Goal: Transaction & Acquisition: Obtain resource

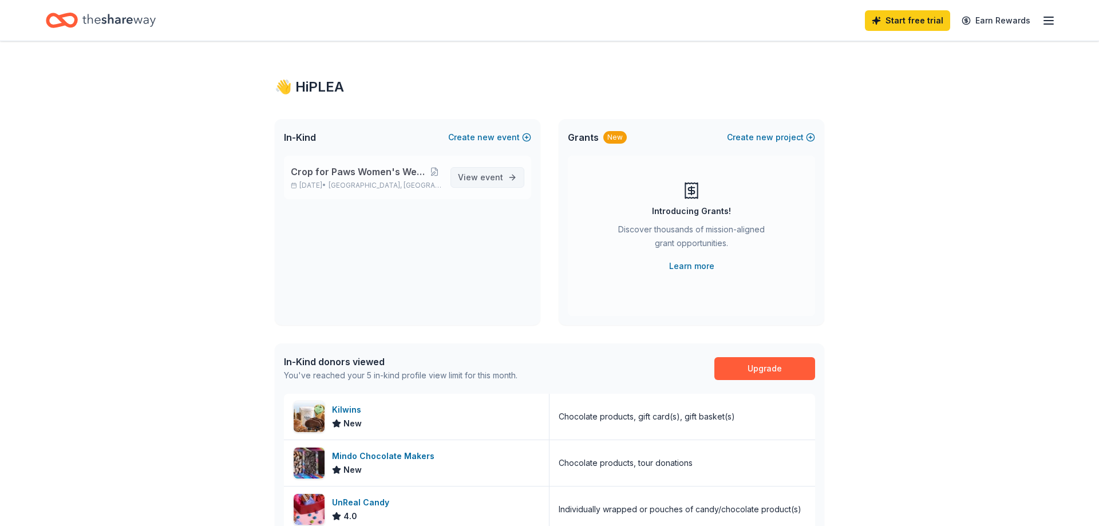
click at [470, 178] on span "View event" at bounding box center [480, 178] width 45 height 14
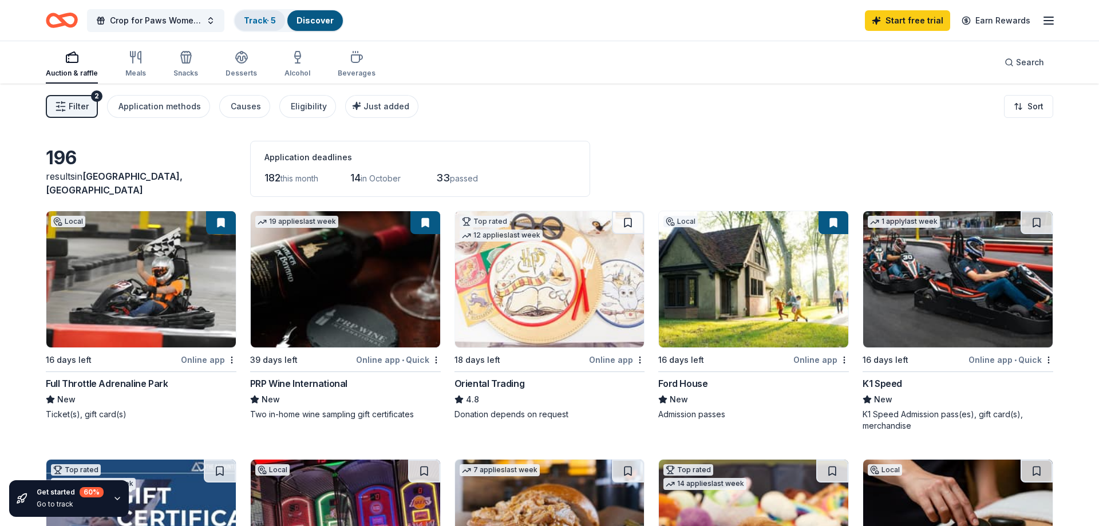
click at [271, 21] on link "Track · 5" at bounding box center [260, 20] width 32 height 10
click at [1047, 24] on line "button" at bounding box center [1048, 24] width 9 height 0
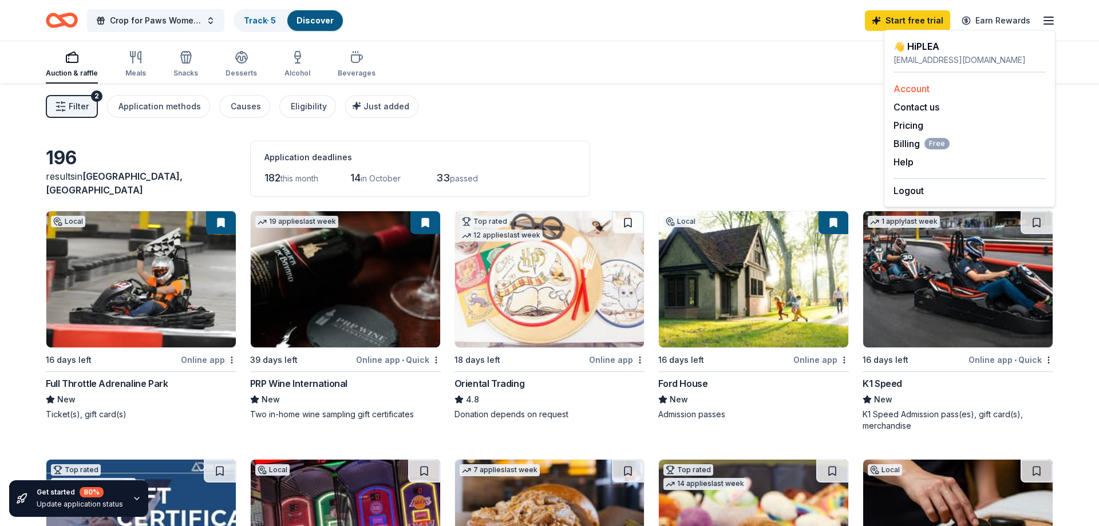
click at [941, 93] on div "Account" at bounding box center [969, 89] width 152 height 14
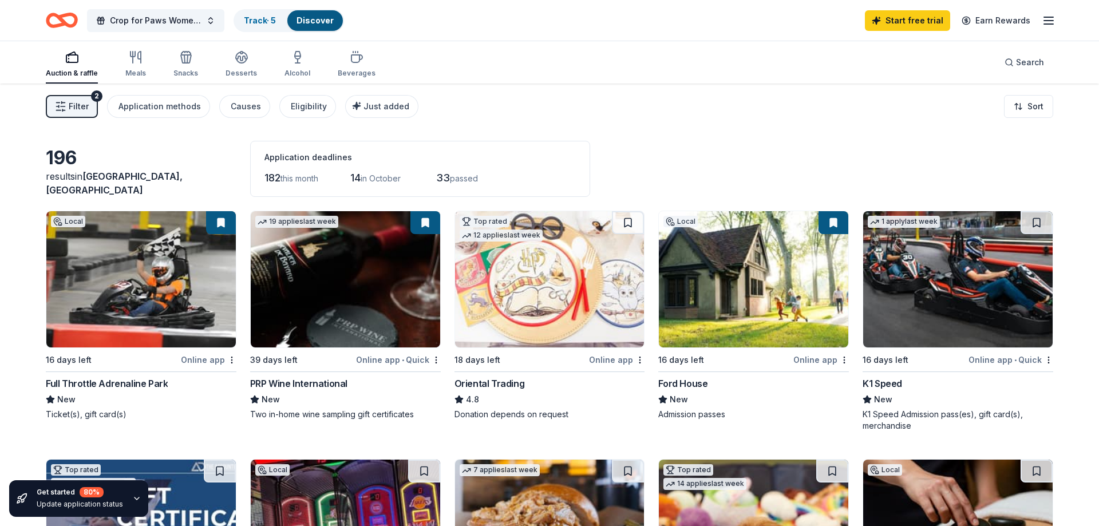
click at [1050, 21] on line "button" at bounding box center [1048, 21] width 9 height 0
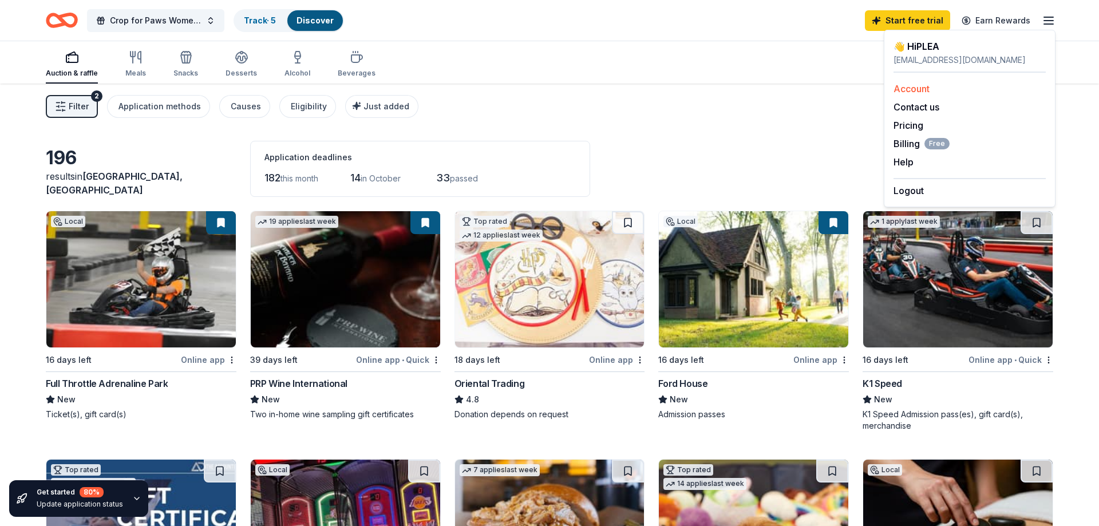
click at [917, 88] on link "Account" at bounding box center [911, 88] width 36 height 11
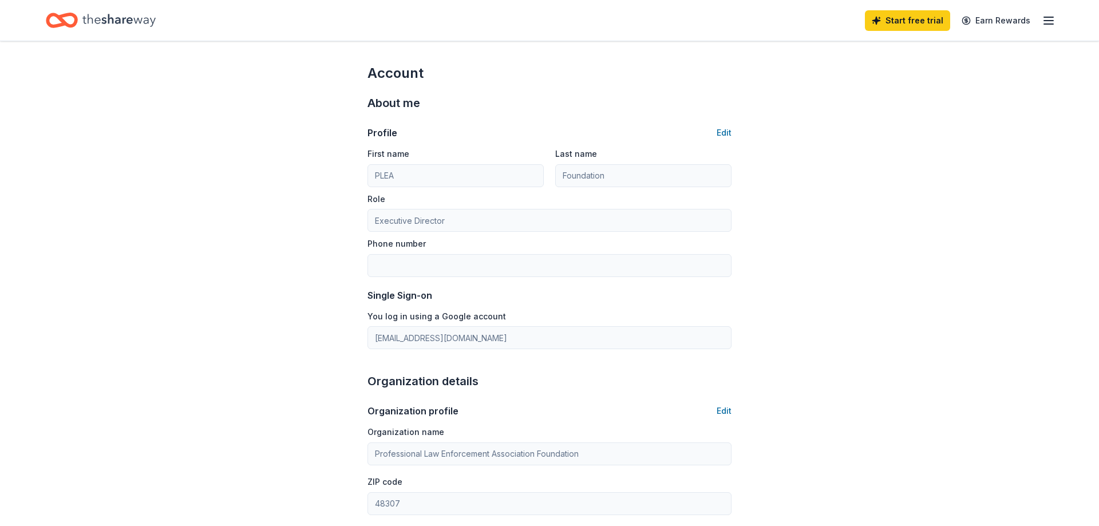
click at [1048, 17] on line "button" at bounding box center [1048, 17] width 9 height 0
click at [76, 21] on icon "Home" at bounding box center [67, 19] width 18 height 11
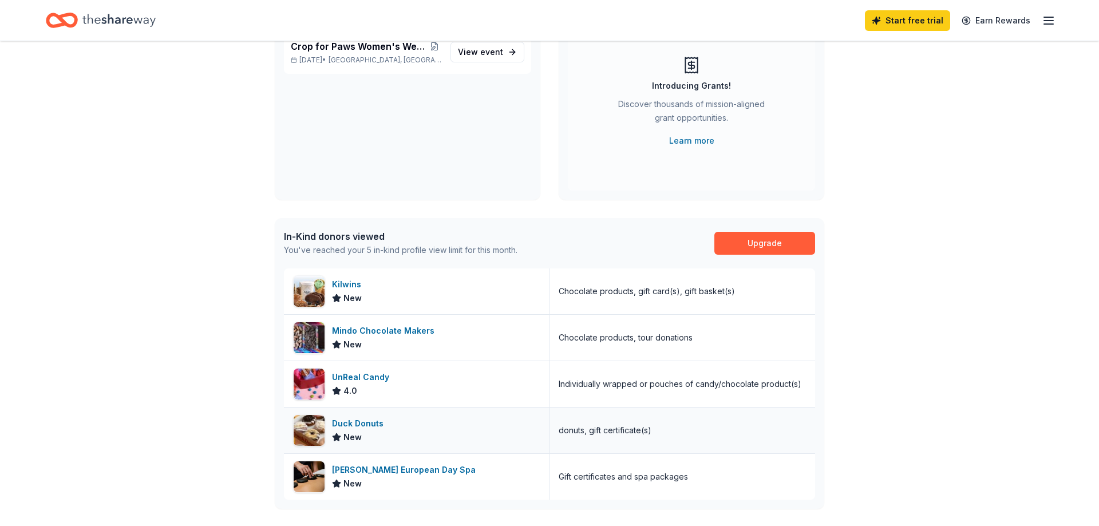
scroll to position [109, 0]
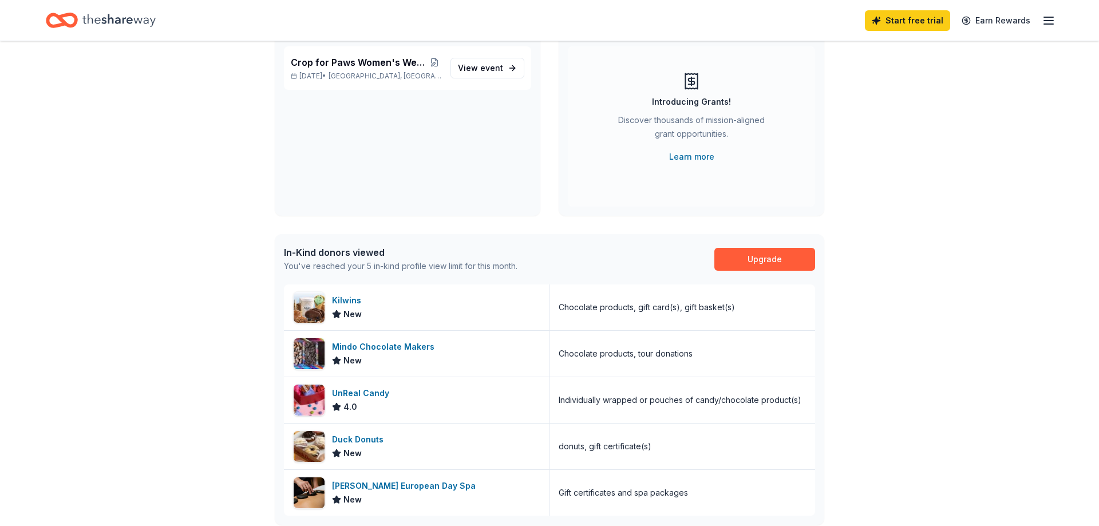
click at [567, 259] on div "In-Kind donors viewed You've reached your 5 in-kind profile view limit for this…" at bounding box center [549, 259] width 549 height 50
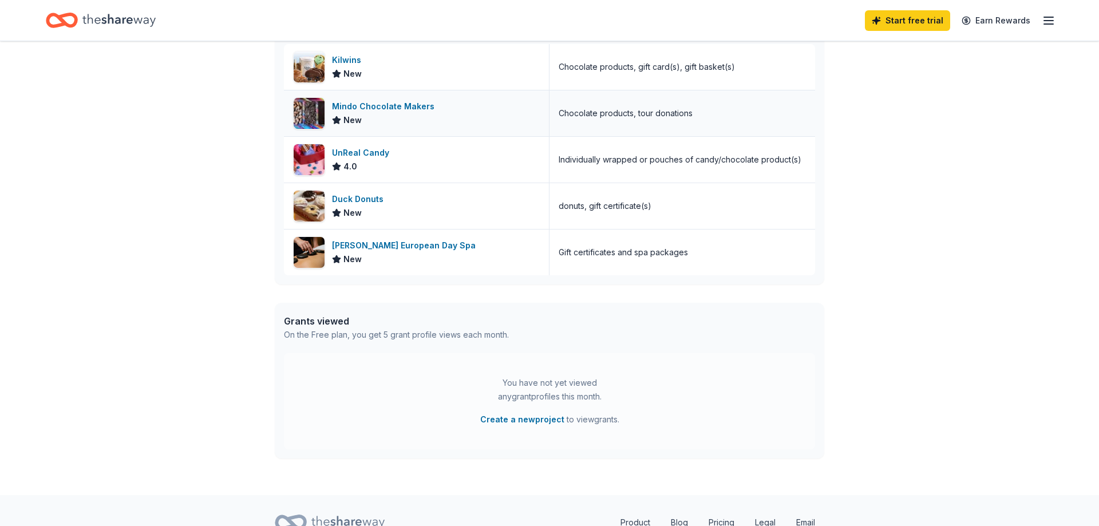
scroll to position [350, 0]
click at [379, 151] on div "UnReal Candy" at bounding box center [363, 152] width 62 height 14
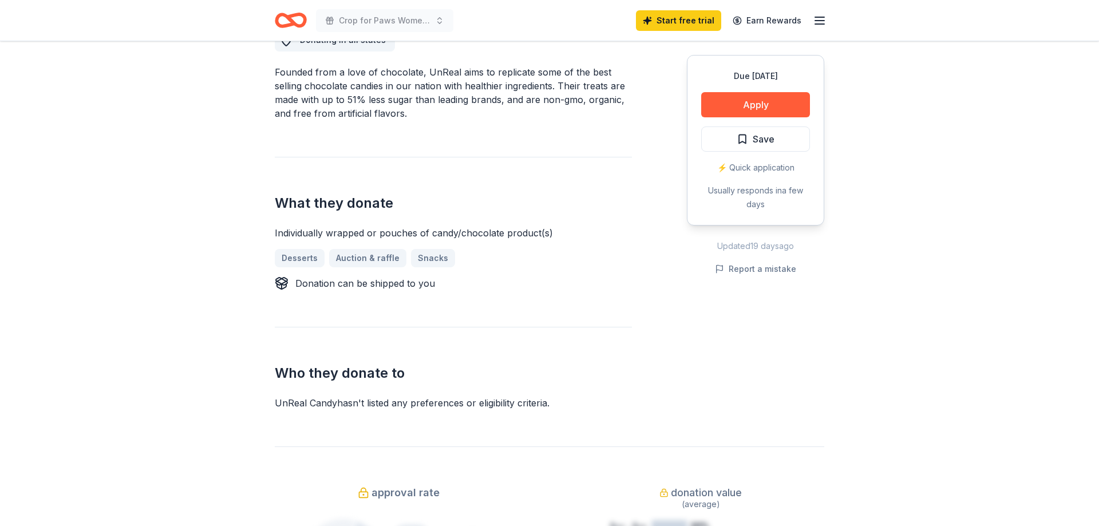
scroll to position [286, 0]
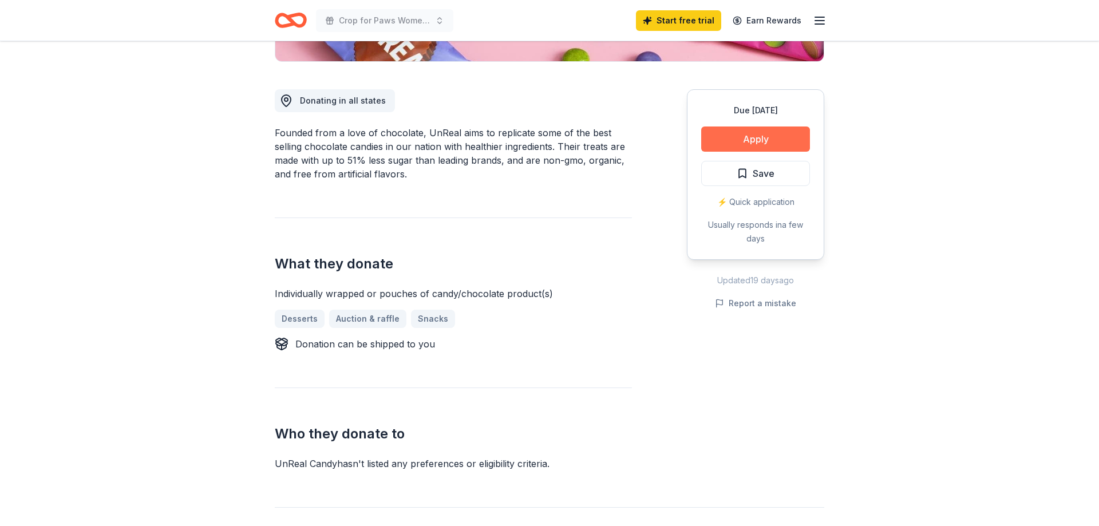
click at [733, 138] on button "Apply" at bounding box center [755, 138] width 109 height 25
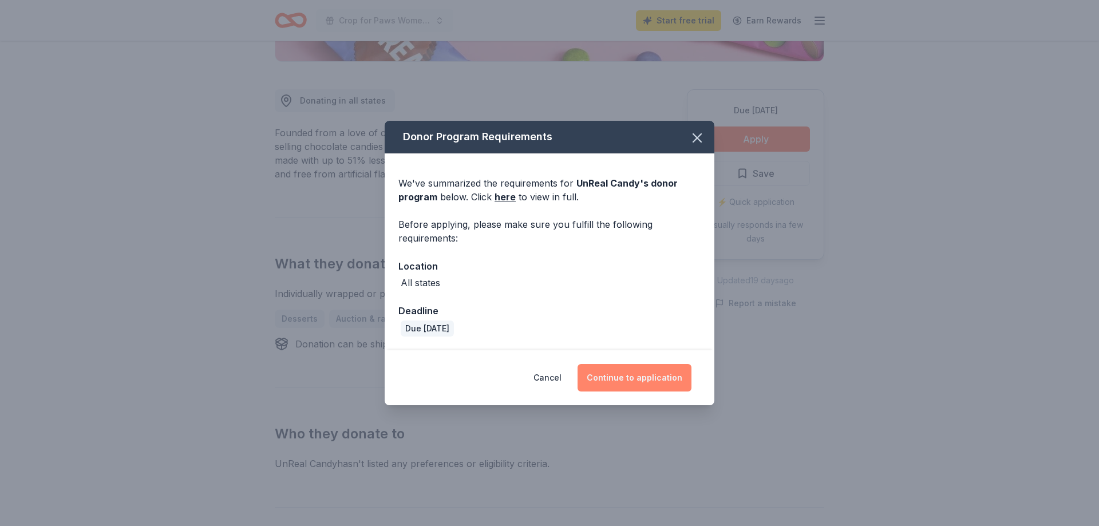
click at [620, 380] on button "Continue to application" at bounding box center [634, 377] width 114 height 27
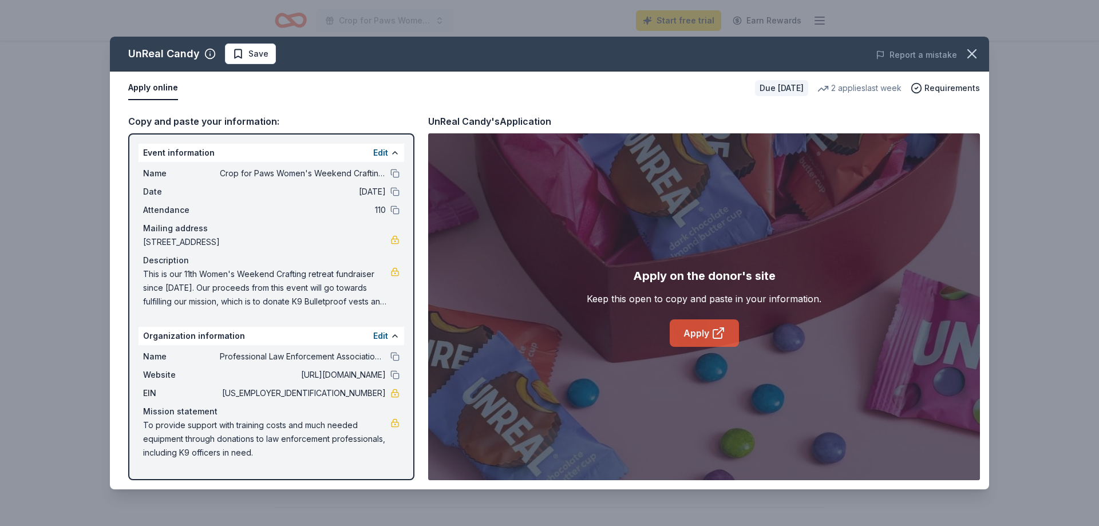
click at [698, 339] on link "Apply" at bounding box center [704, 332] width 69 height 27
click at [969, 58] on icon "button" at bounding box center [972, 54] width 16 height 16
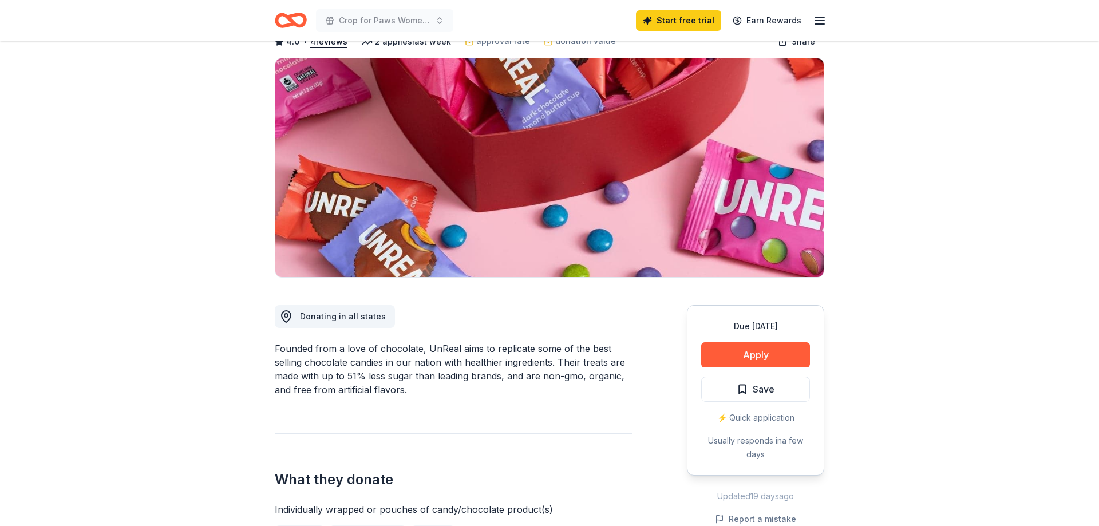
scroll to position [0, 0]
